Goal: Task Accomplishment & Management: Use online tool/utility

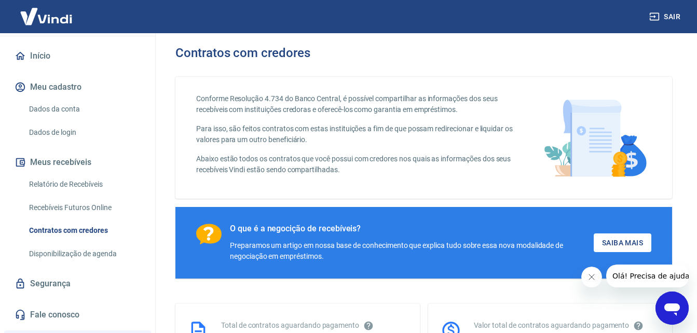
scroll to position [104, 0]
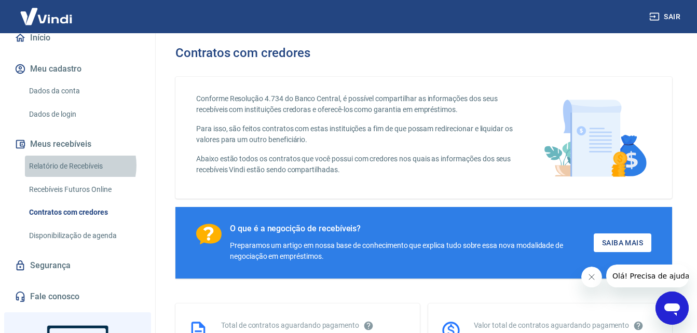
click at [75, 176] on link "Relatório de Recebíveis" at bounding box center [84, 166] width 118 height 21
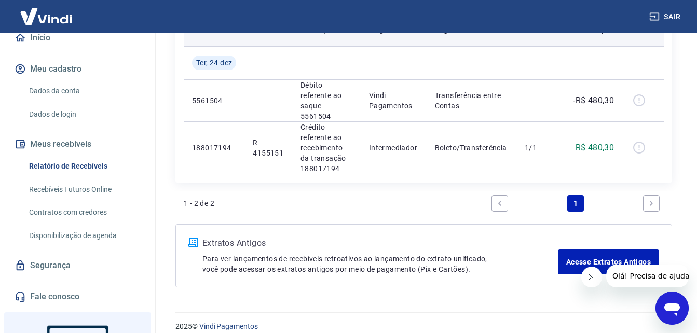
scroll to position [169, 0]
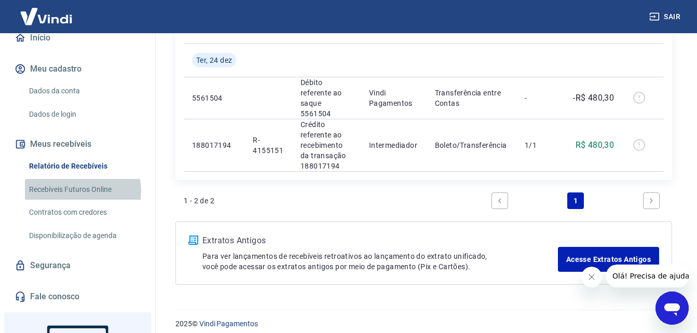
click at [82, 200] on link "Recebíveis Futuros Online" at bounding box center [84, 189] width 118 height 21
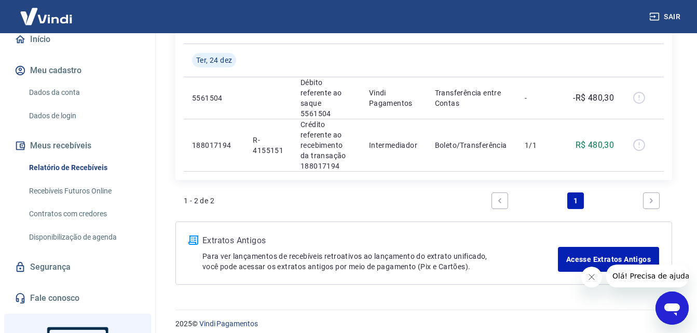
scroll to position [0, 0]
